Goal: Find specific page/section: Find specific page/section

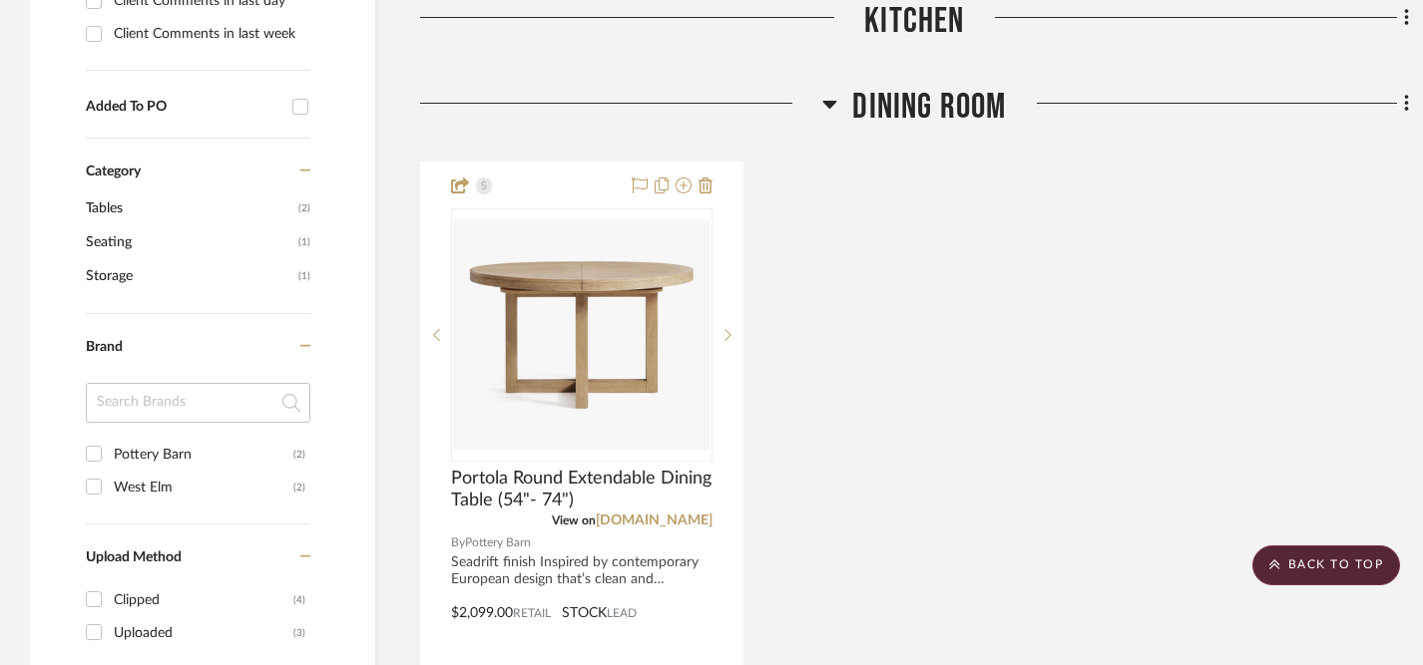
scroll to position [1222, 0]
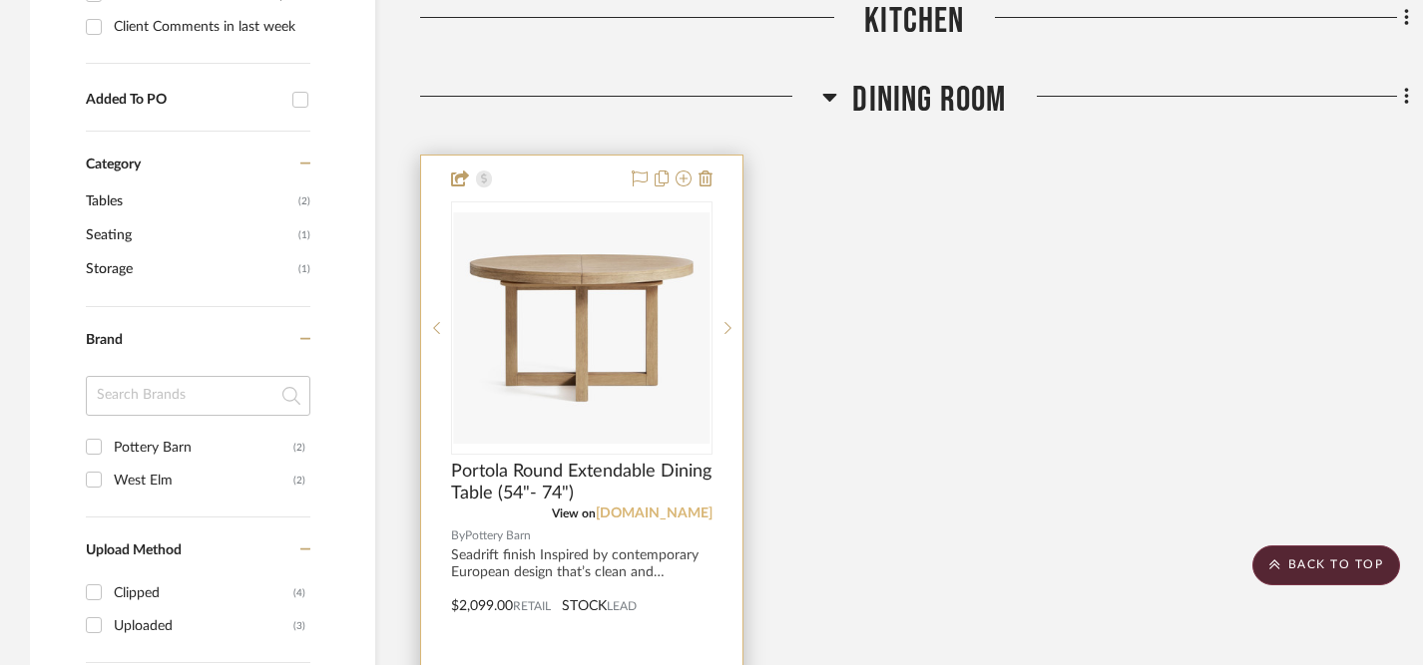
click at [644, 511] on link "[DOMAIN_NAME]" at bounding box center [654, 514] width 117 height 14
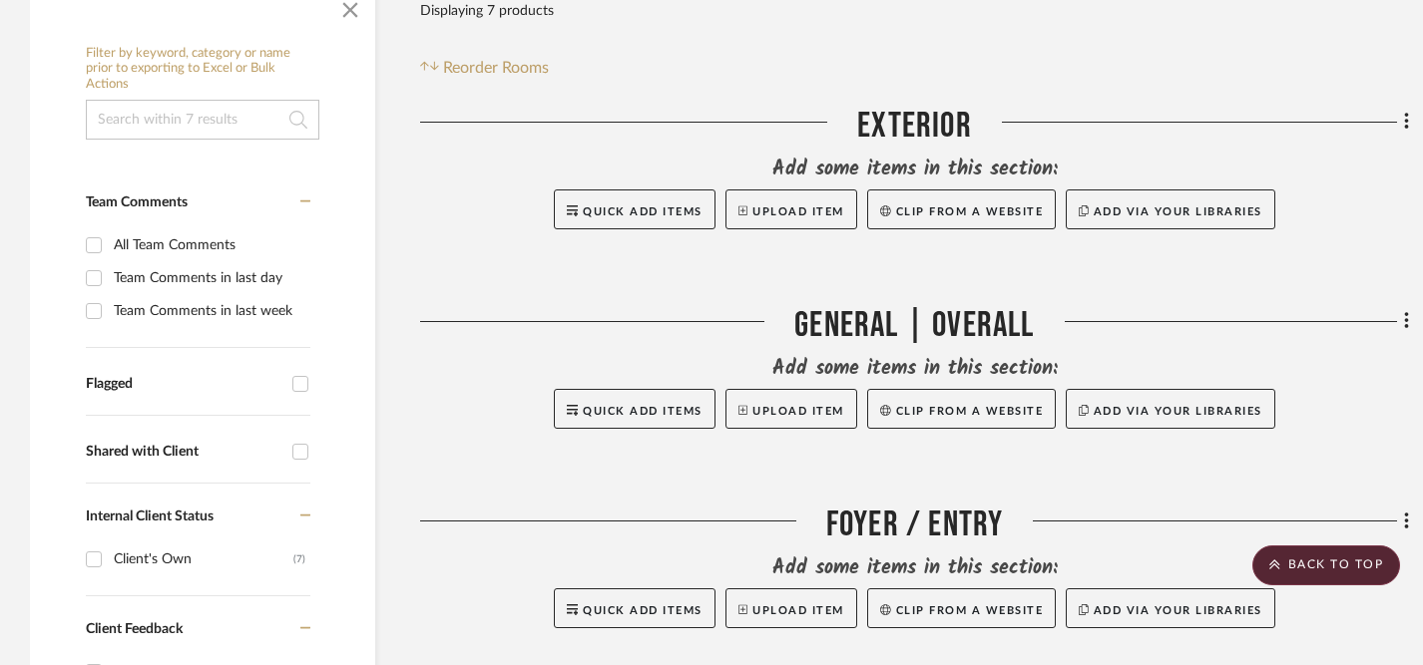
scroll to position [0, 0]
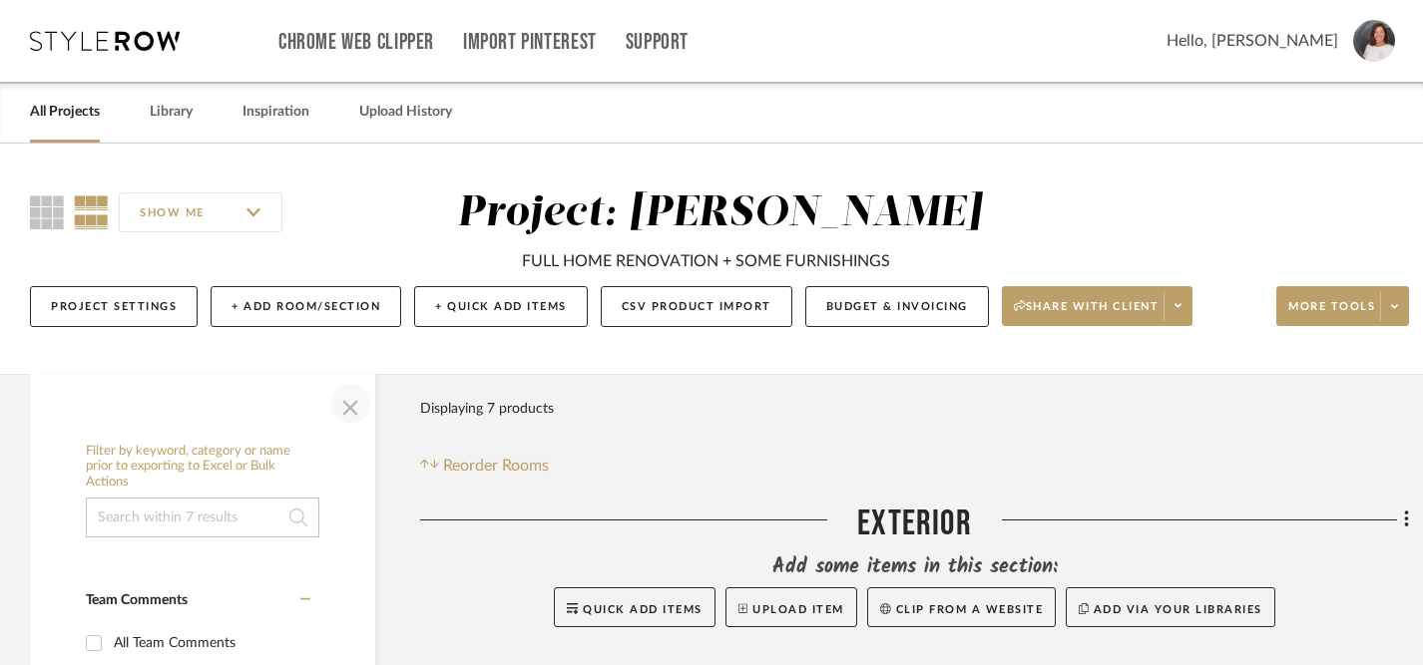
click at [358, 404] on span "button" at bounding box center [350, 404] width 48 height 48
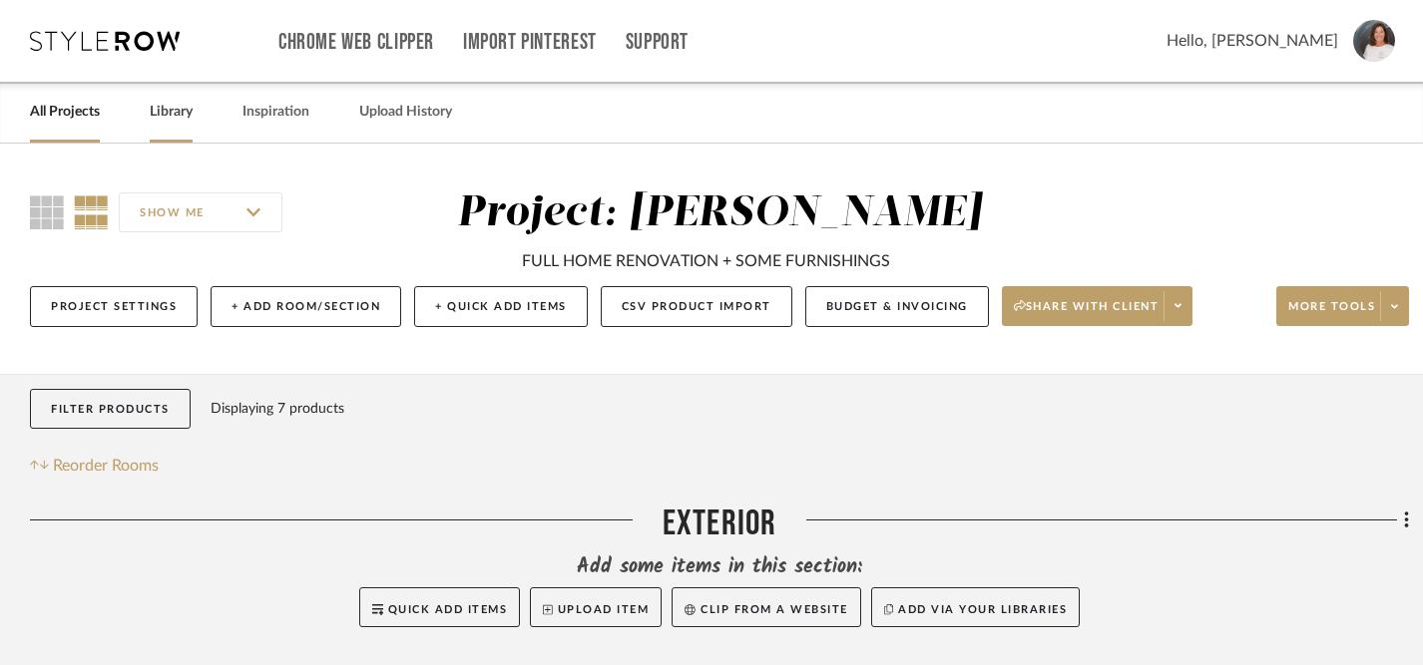
click at [173, 119] on link "Library" at bounding box center [171, 112] width 43 height 27
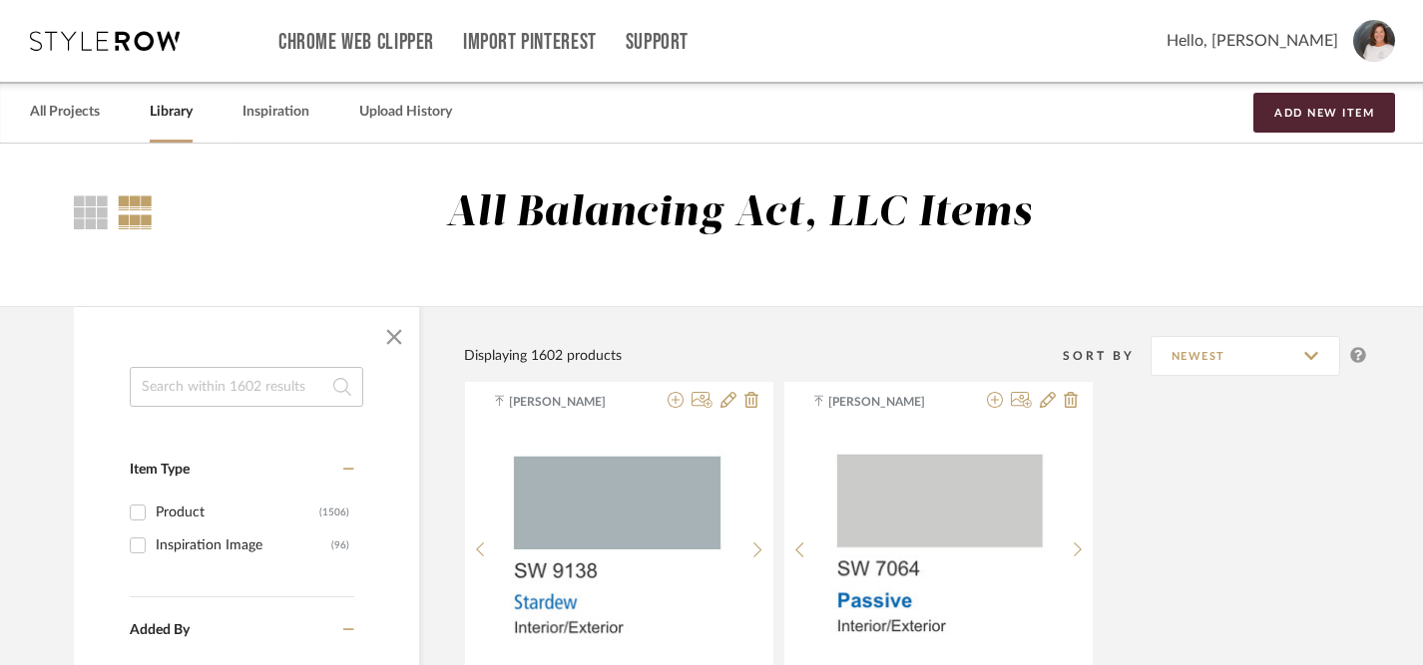
click at [205, 393] on input at bounding box center [246, 387] width 233 height 40
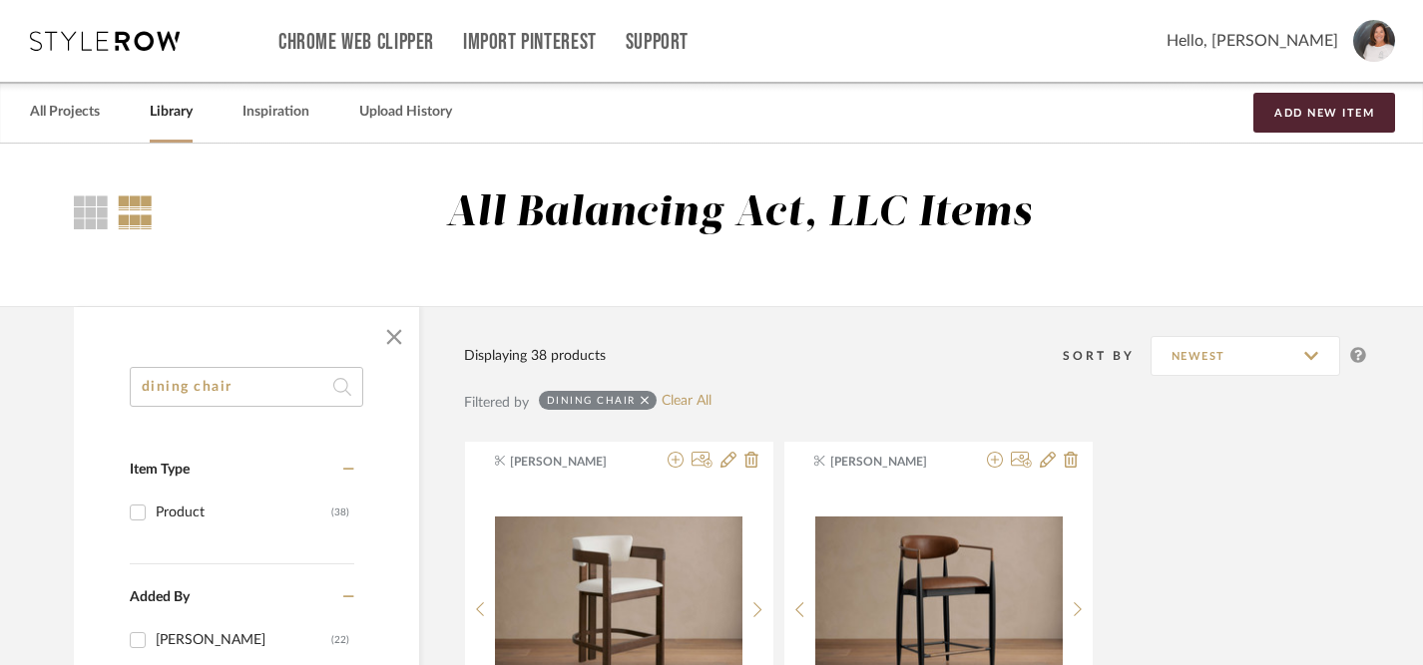
click at [342, 394] on icon at bounding box center [342, 387] width 18 height 40
click at [344, 387] on icon at bounding box center [342, 387] width 18 height 40
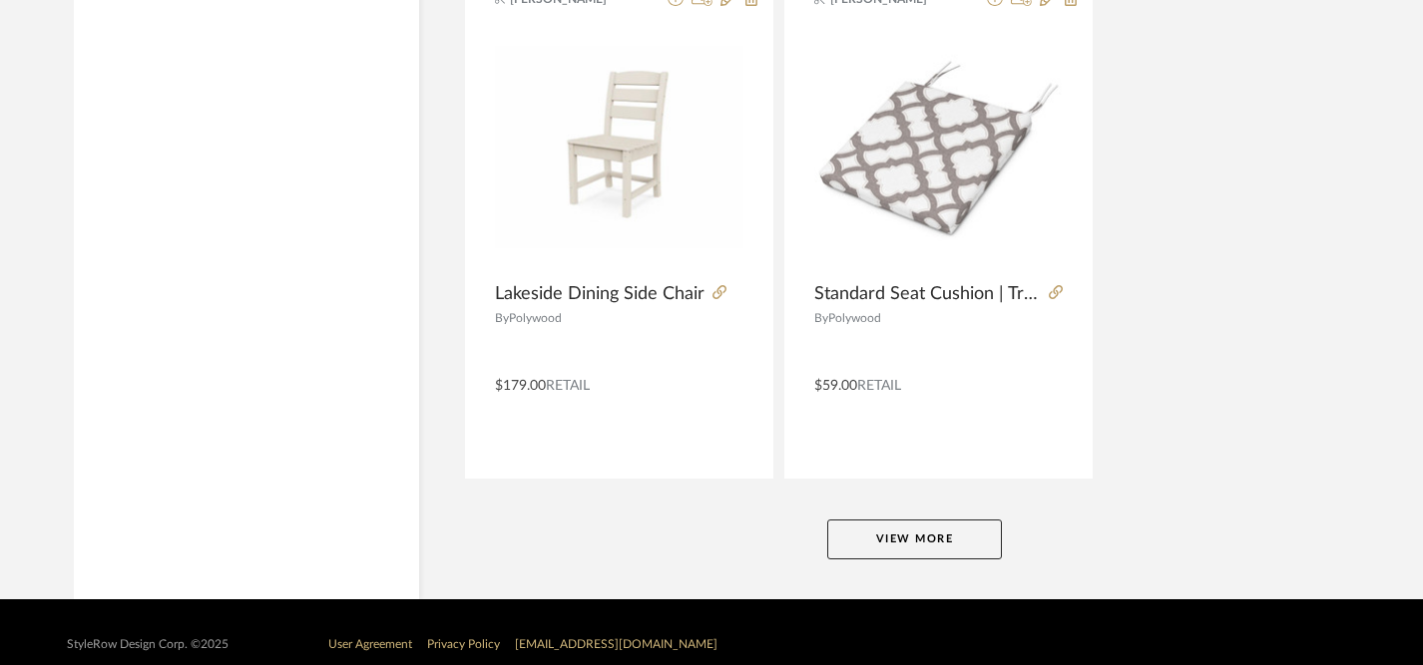
scroll to position [9141, 0]
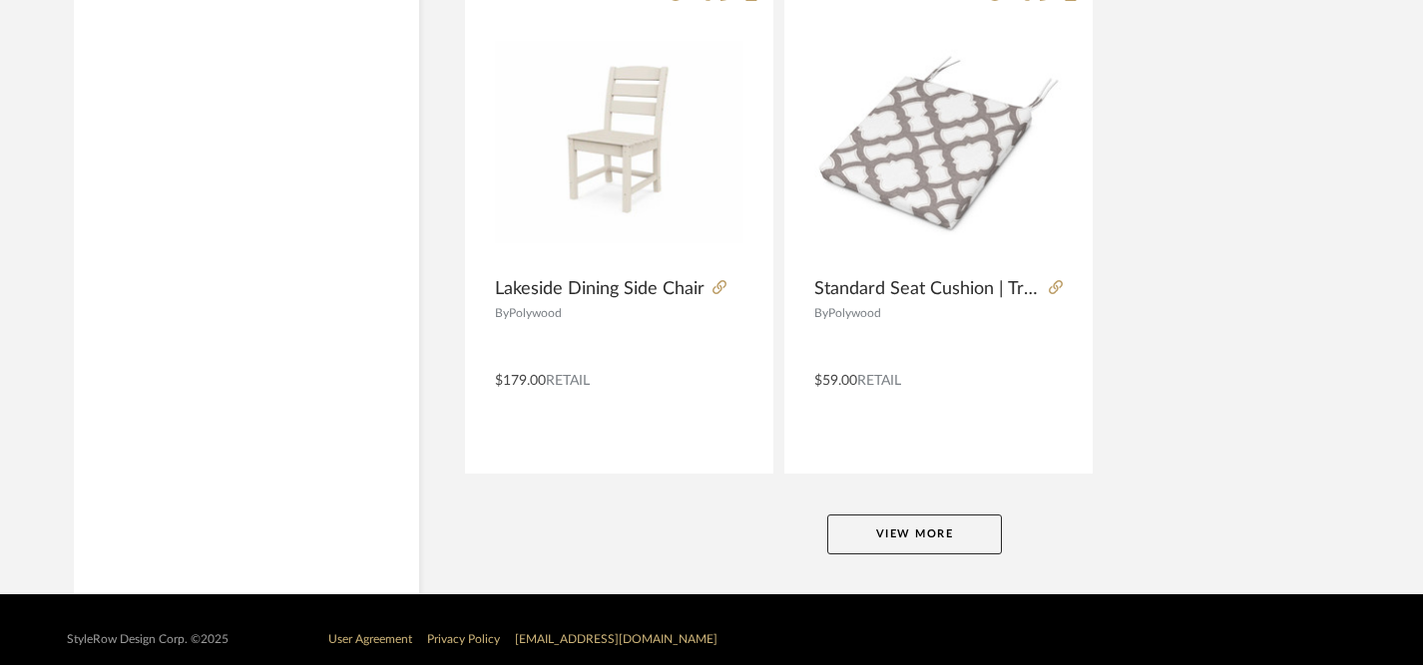
click at [902, 546] on button "View More" at bounding box center [914, 535] width 175 height 40
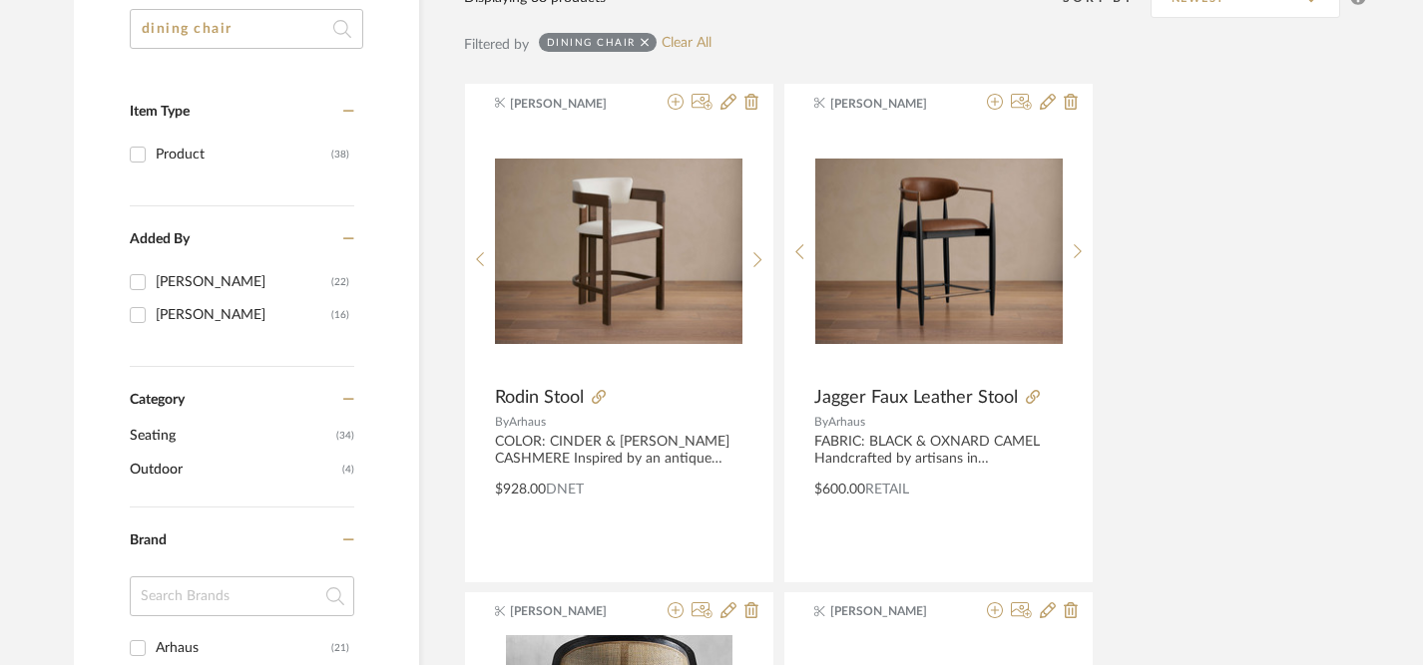
scroll to position [0, 0]
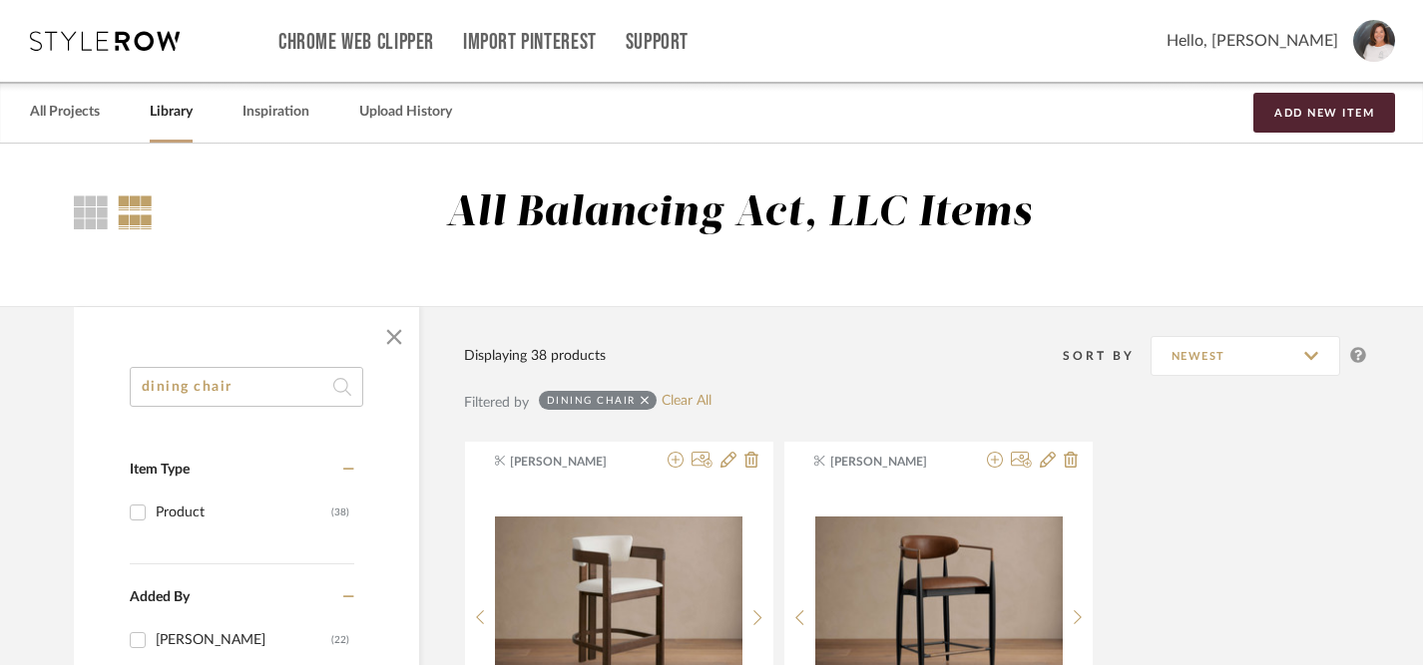
drag, startPoint x: 244, startPoint y: 395, endPoint x: 80, endPoint y: 383, distance: 165.1
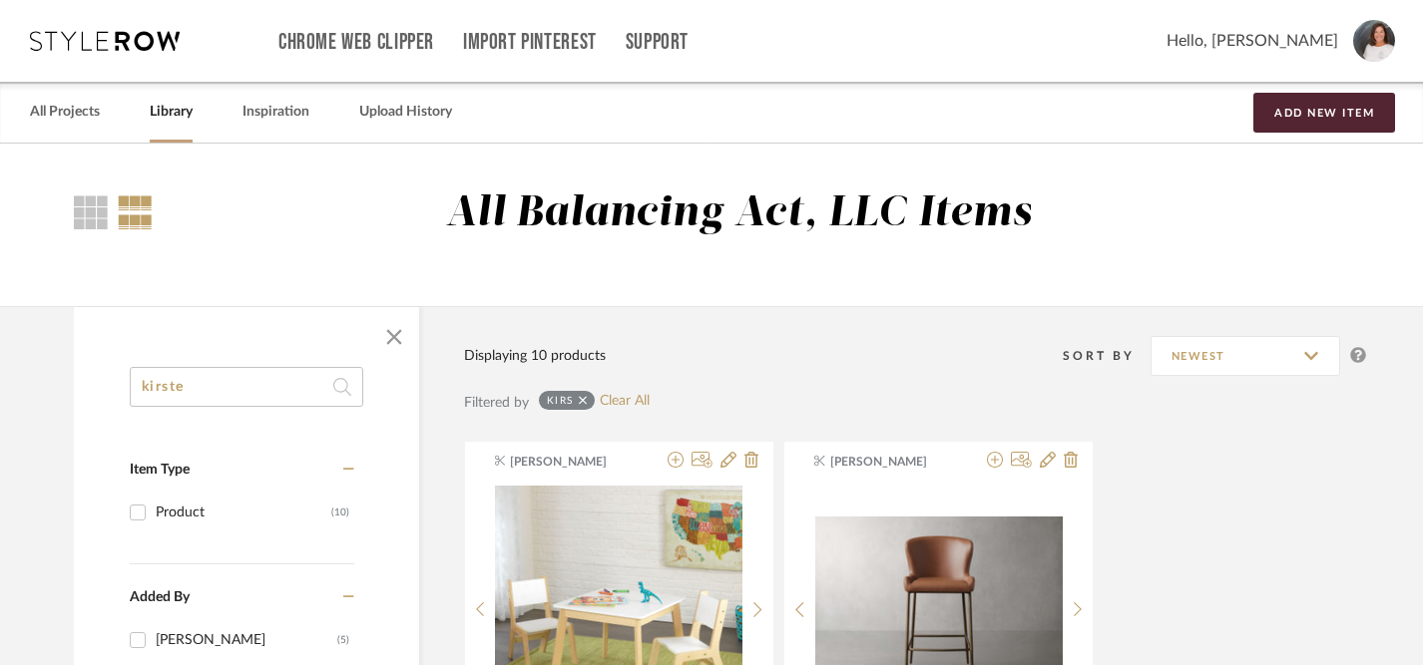
type input "[PERSON_NAME]"
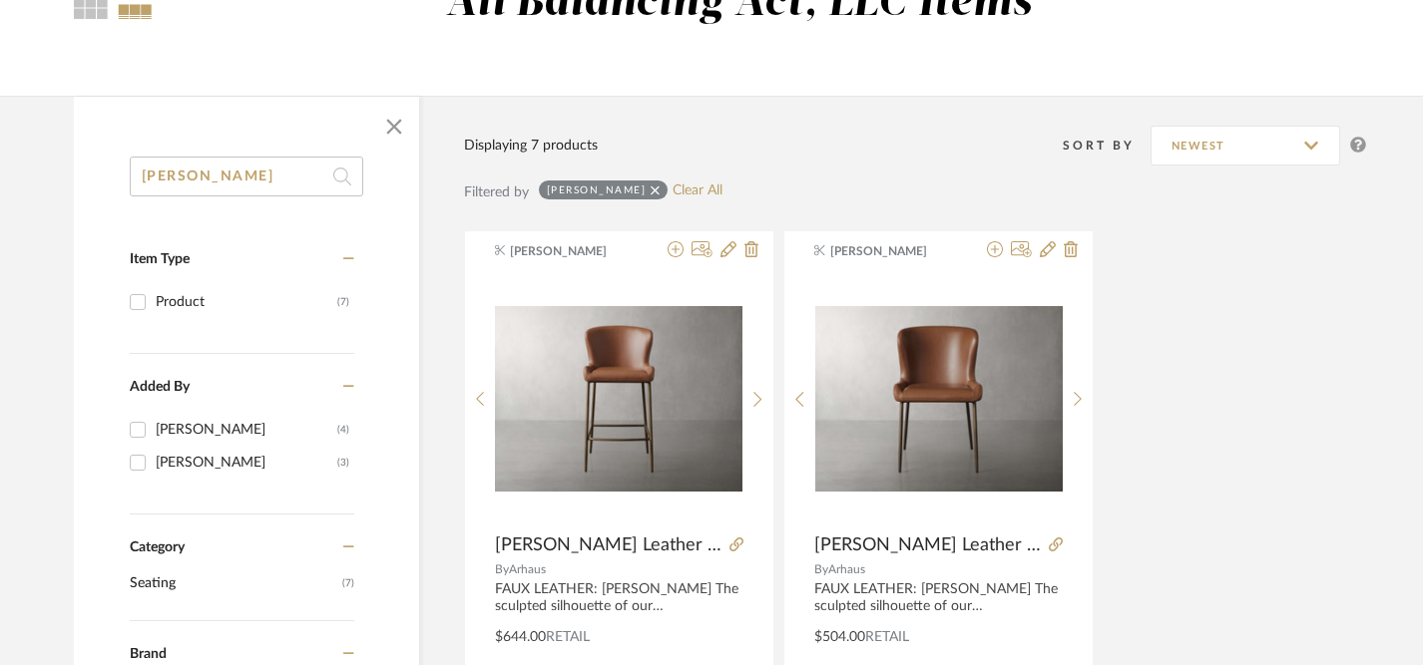
scroll to position [208, 0]
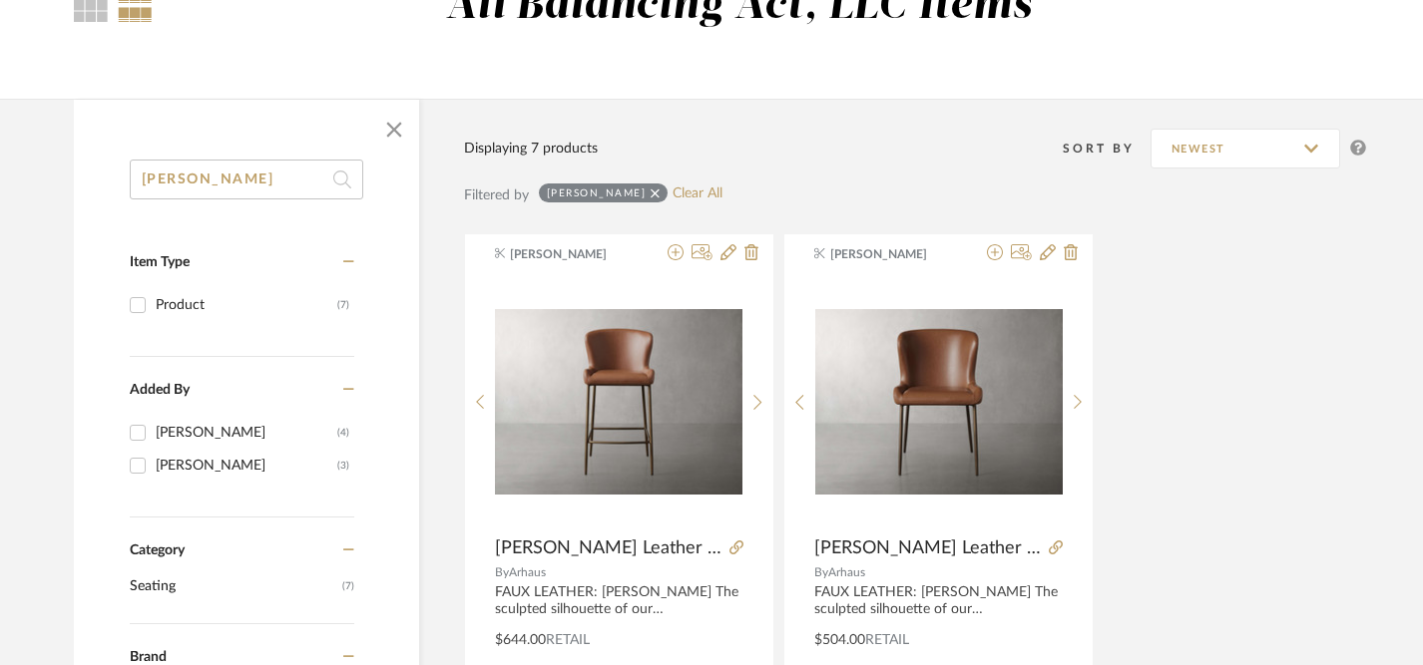
drag, startPoint x: 209, startPoint y: 190, endPoint x: 137, endPoint y: 178, distance: 72.8
click at [137, 178] on input "[PERSON_NAME]" at bounding box center [246, 180] width 233 height 40
